Goal: Information Seeking & Learning: Learn about a topic

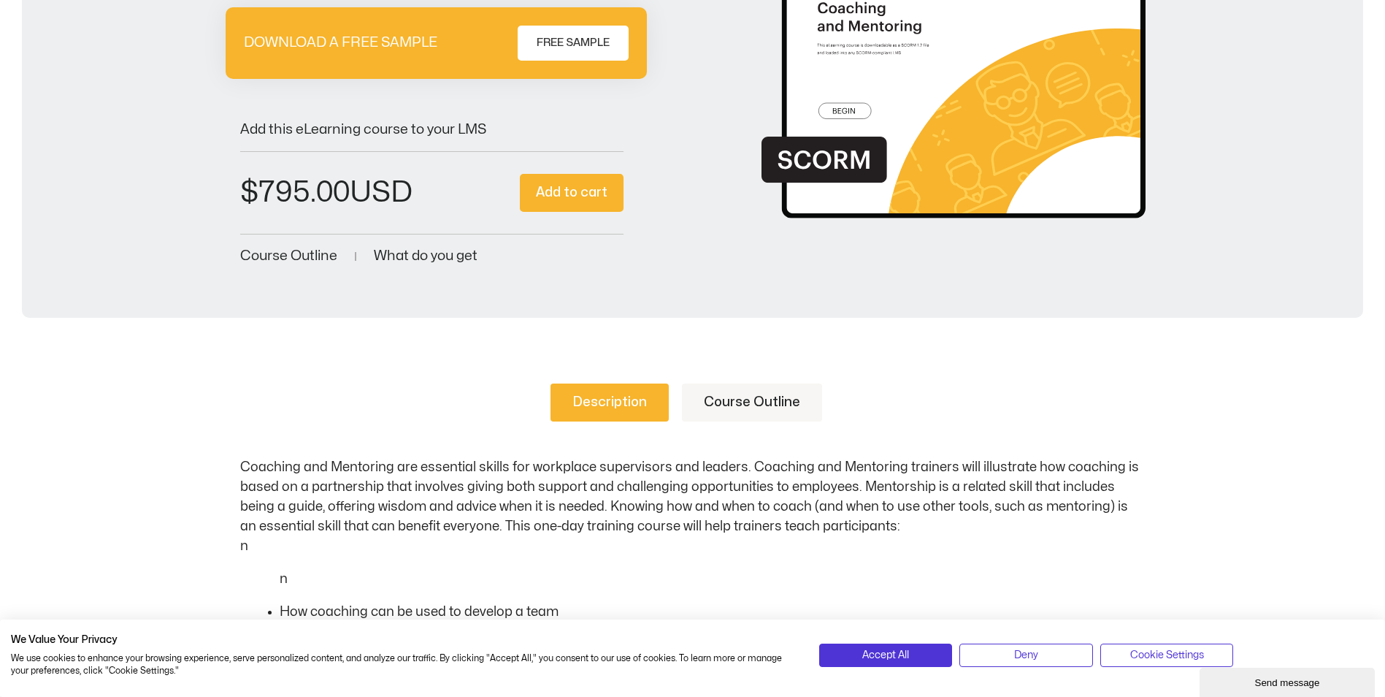
scroll to position [292, 0]
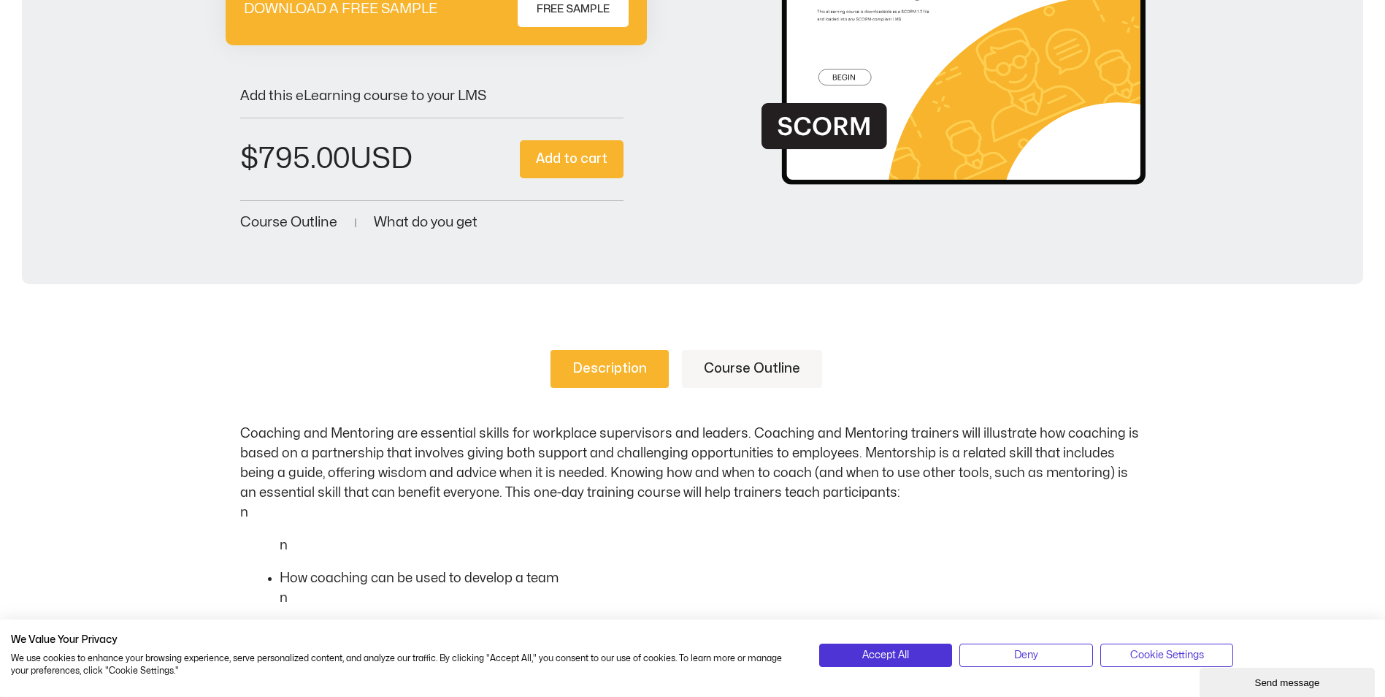
click at [757, 375] on link "Course Outline" at bounding box center [752, 369] width 140 height 38
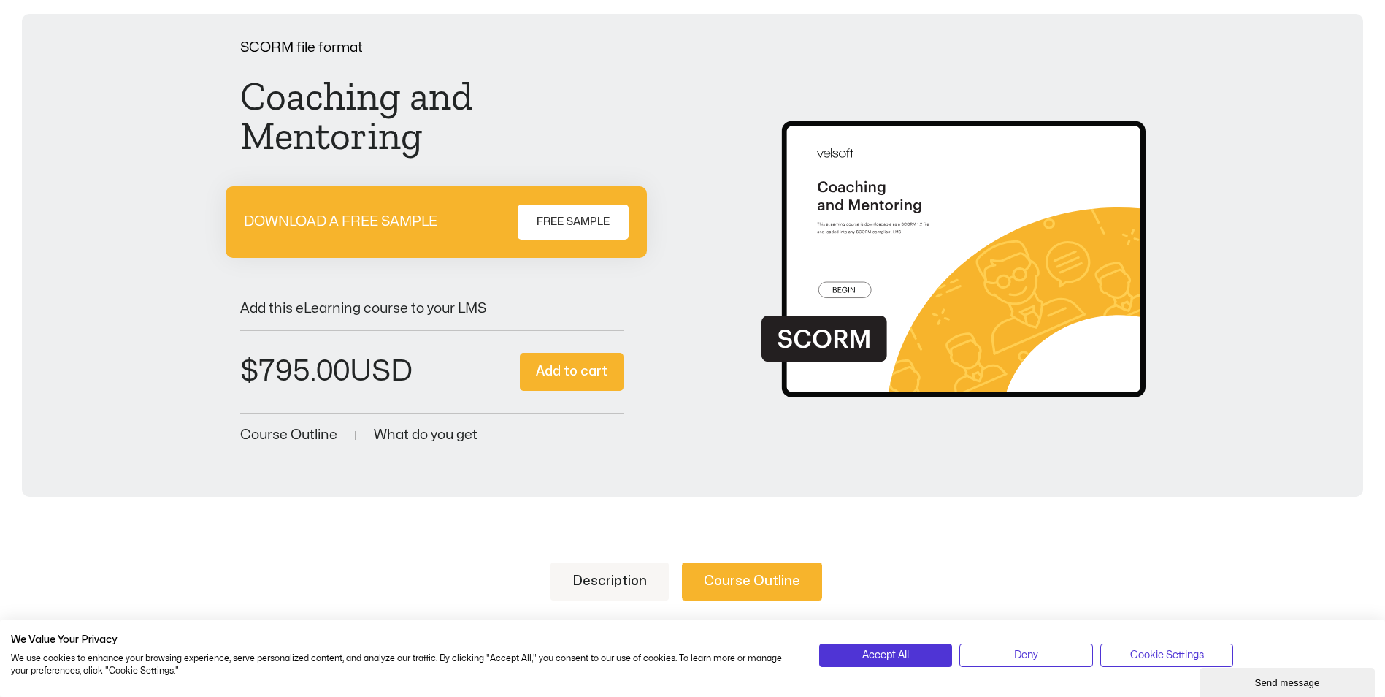
scroll to position [0, 0]
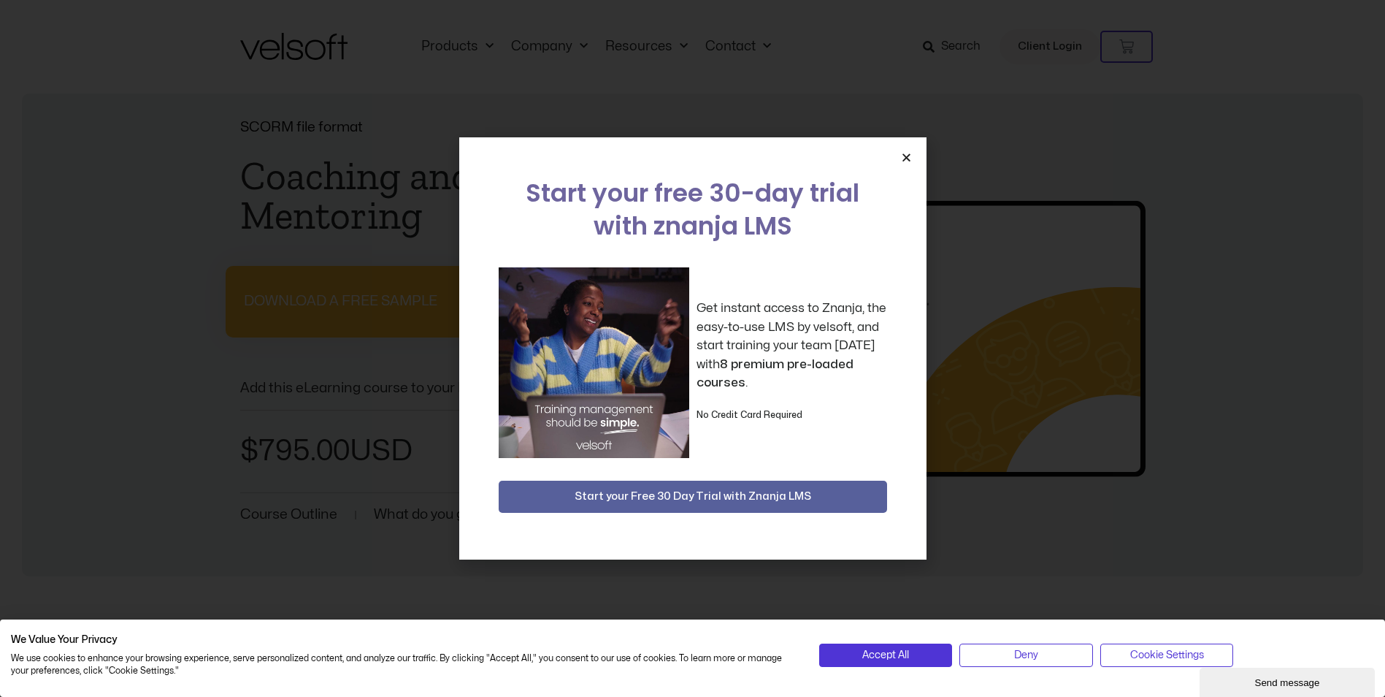
click at [907, 154] on icon "Close" at bounding box center [906, 157] width 11 height 11
